Goal: Task Accomplishment & Management: Manage account settings

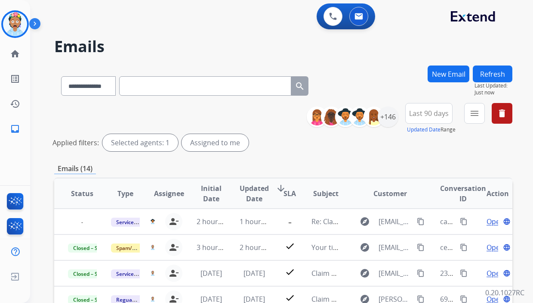
select select "**********"
click at [28, 22] on div at bounding box center [15, 24] width 28 height 28
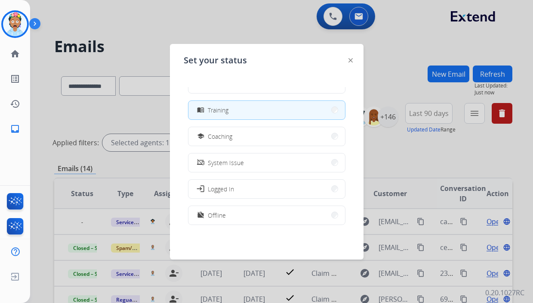
scroll to position [136, 0]
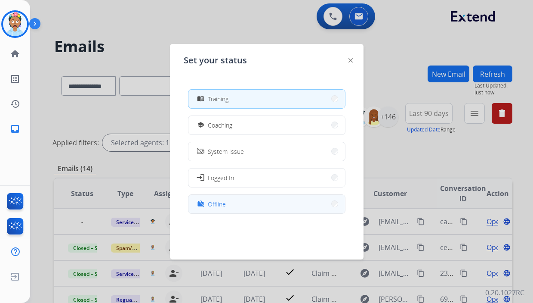
click at [247, 202] on button "work_off Offline" at bounding box center [267, 204] width 157 height 19
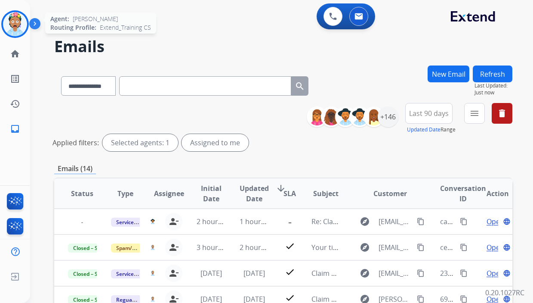
click at [20, 26] on img at bounding box center [15, 24] width 24 height 24
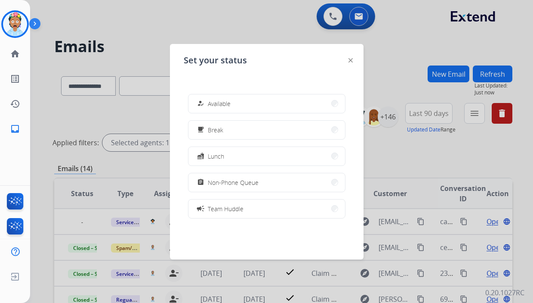
click at [267, 59] on div "Set your status how_to_reg Available free_breakfast Break fastfood Lunch assign…" at bounding box center [267, 151] width 194 height 215
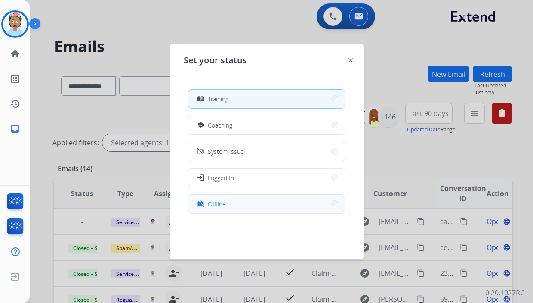
click at [237, 201] on button "work_off Offline" at bounding box center [267, 204] width 157 height 19
